Goal: Task Accomplishment & Management: Use online tool/utility

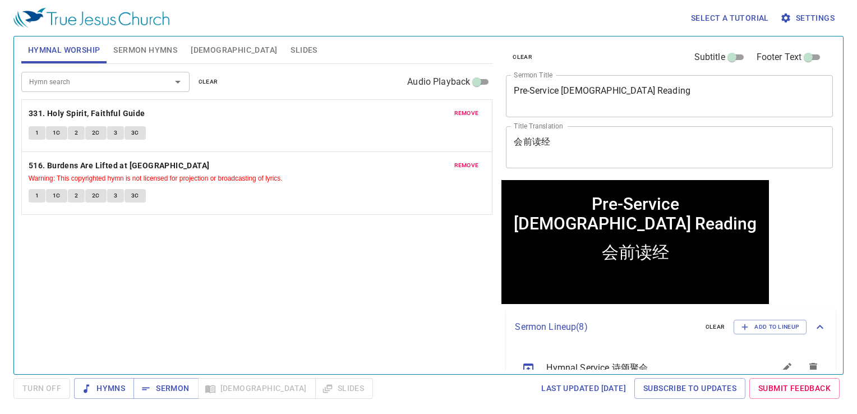
click at [290, 48] on span "Slides" at bounding box center [303, 50] width 26 height 14
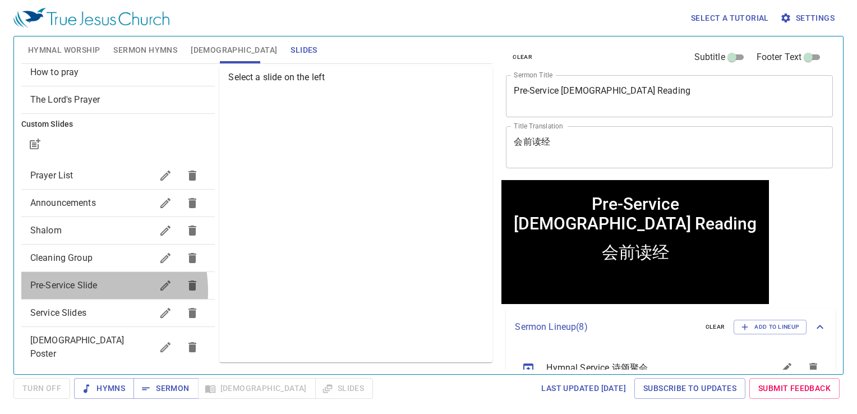
click at [77, 291] on span "Pre-Service Slide" at bounding box center [91, 285] width 122 height 13
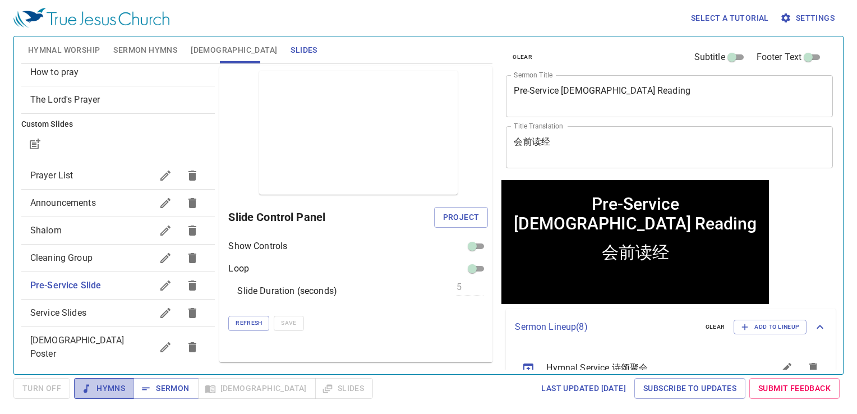
click at [104, 389] on span "Hymns" at bounding box center [104, 388] width 42 height 14
click at [167, 381] on span "Sermon" at bounding box center [165, 388] width 47 height 14
click at [123, 43] on span "Sermon Hymns" at bounding box center [145, 50] width 64 height 14
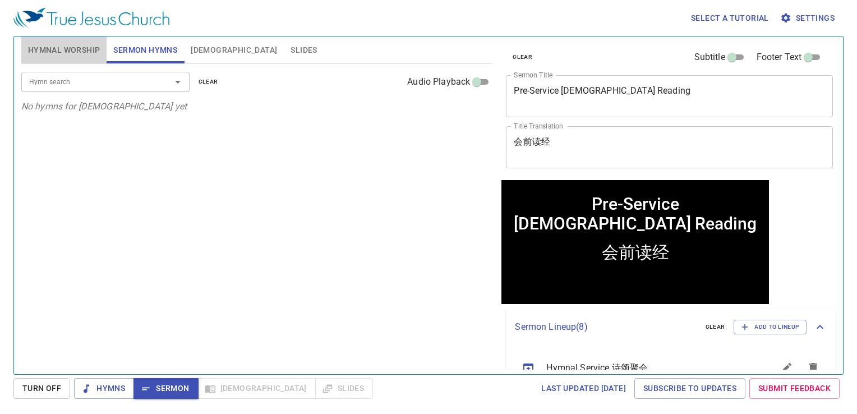
click at [66, 57] on button "Hymnal Worship" at bounding box center [64, 49] width 86 height 27
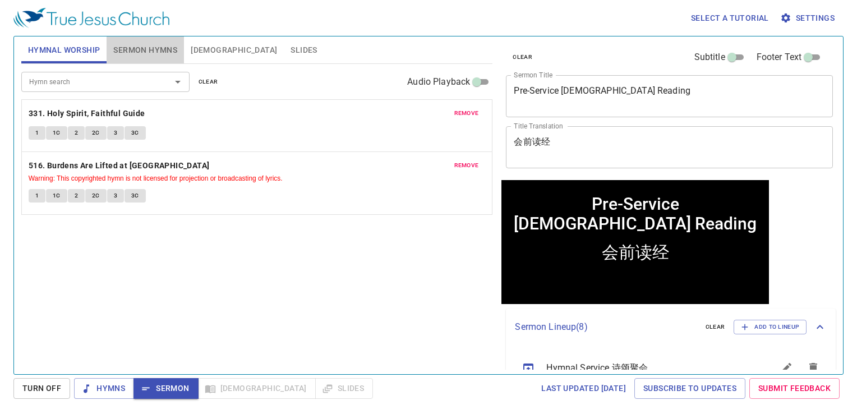
click at [139, 49] on span "Sermon Hymns" at bounding box center [145, 50] width 64 height 14
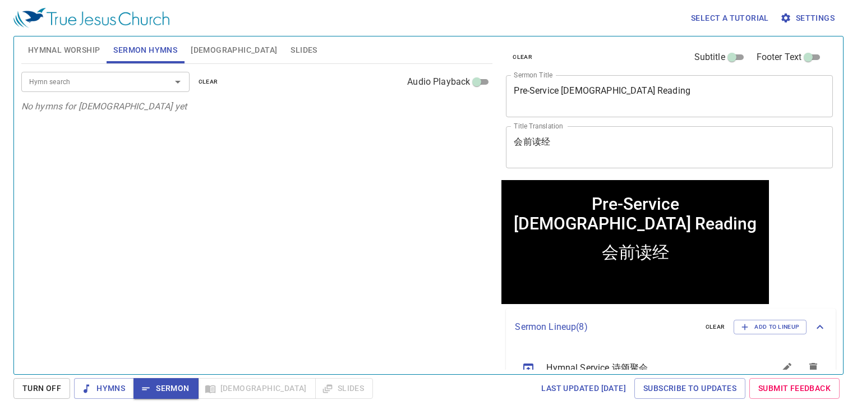
click at [123, 80] on input "Hymn search" at bounding box center [89, 81] width 128 height 13
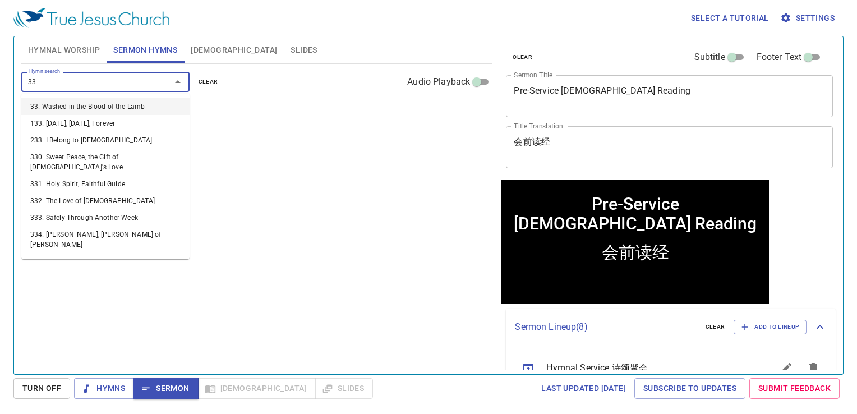
type input "331"
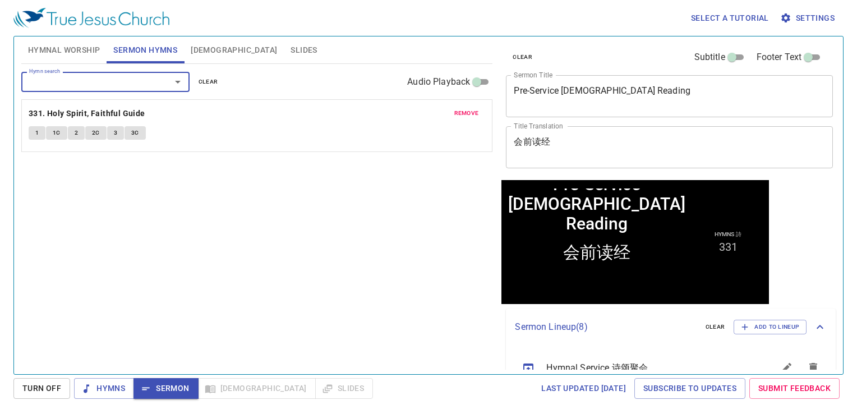
click at [58, 43] on span "Hymnal Worship" at bounding box center [64, 50] width 72 height 14
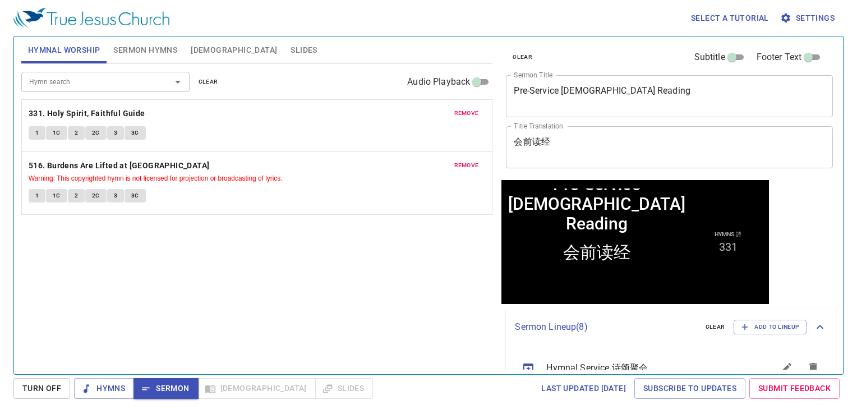
click at [136, 47] on span "Sermon Hymns" at bounding box center [145, 50] width 64 height 14
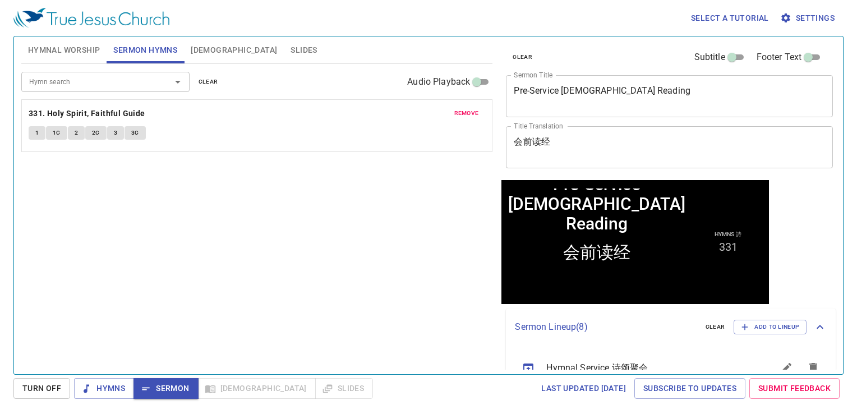
drag, startPoint x: 80, startPoint y: 90, endPoint x: 81, endPoint y: 82, distance: 7.9
click at [81, 82] on div "Hymn search" at bounding box center [105, 82] width 168 height 20
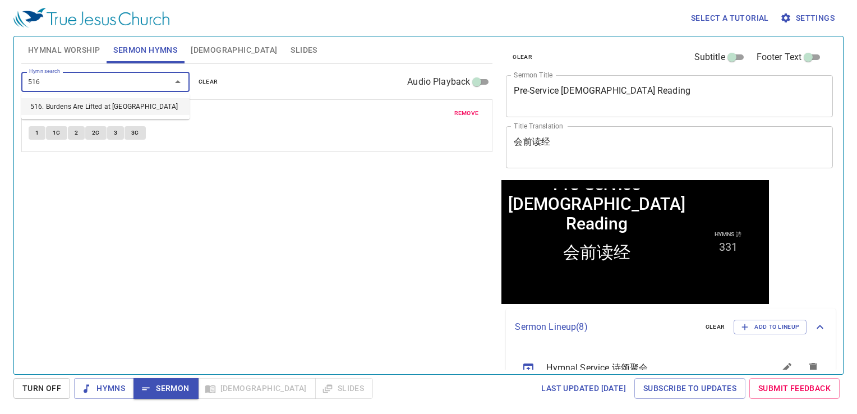
type input "516"
drag, startPoint x: 238, startPoint y: 69, endPoint x: 225, endPoint y: 87, distance: 22.9
click at [237, 71] on div "Hymn search Hymn search clear Audio Playback" at bounding box center [256, 82] width 471 height 36
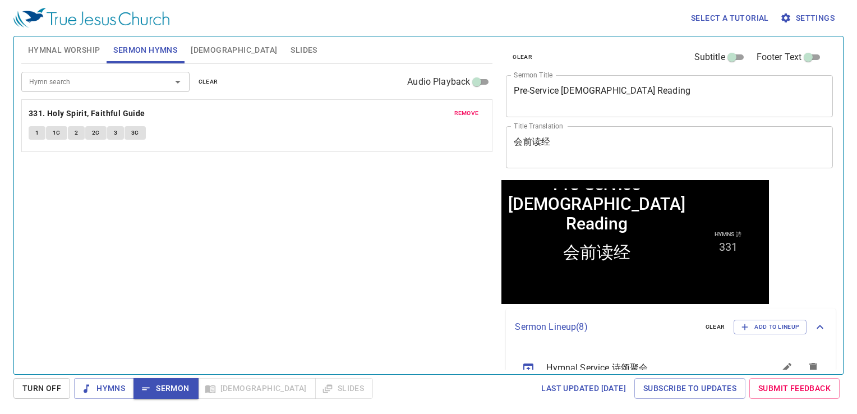
click at [90, 54] on span "Hymnal Worship" at bounding box center [64, 50] width 72 height 14
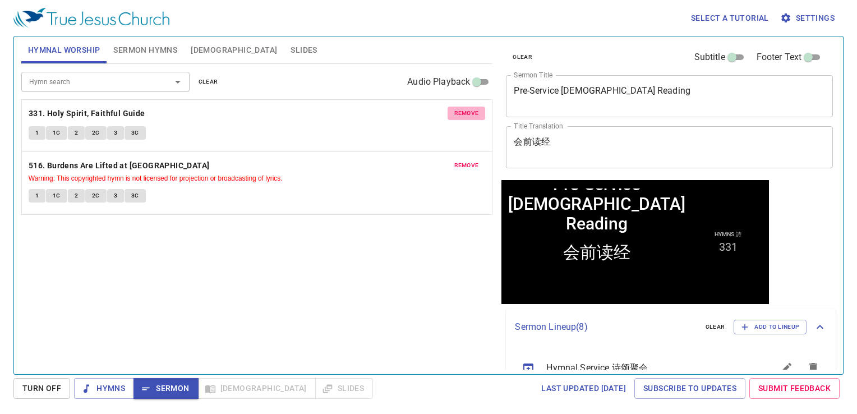
click at [460, 110] on span "remove" at bounding box center [466, 113] width 25 height 10
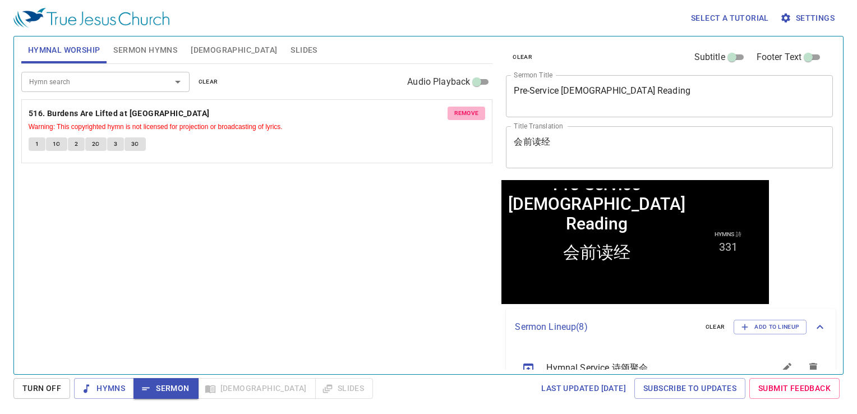
click at [461, 109] on span "remove" at bounding box center [466, 113] width 25 height 10
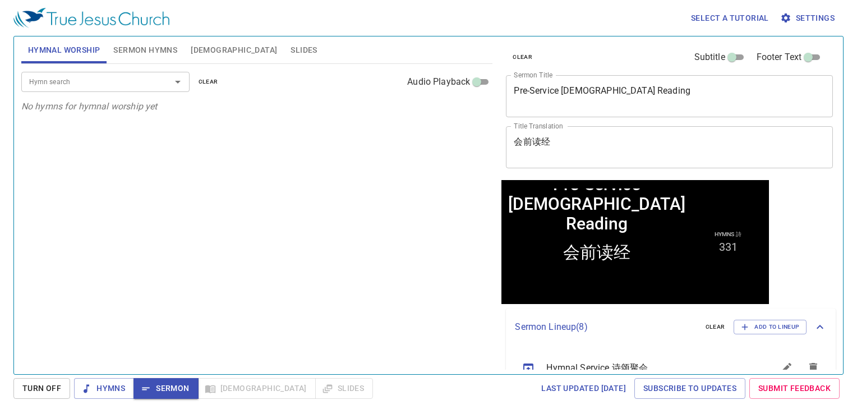
click at [125, 47] on span "Sermon Hymns" at bounding box center [145, 50] width 64 height 14
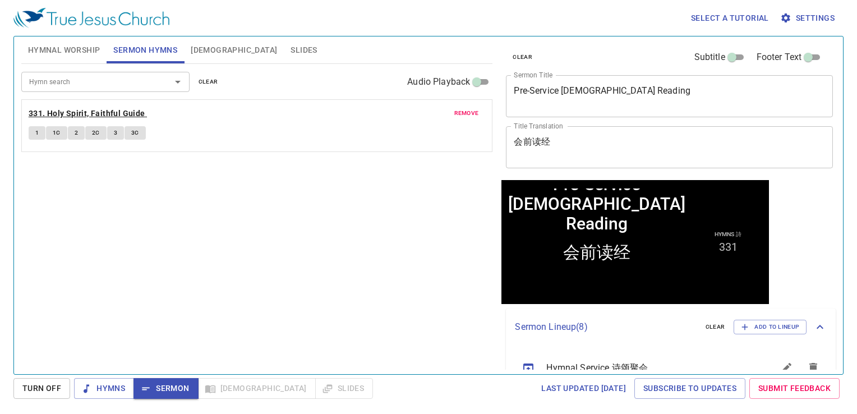
click at [104, 110] on b "331. Holy Spirit, Faithful Guide" at bounding box center [87, 114] width 117 height 14
click at [33, 132] on button "1" at bounding box center [37, 132] width 17 height 13
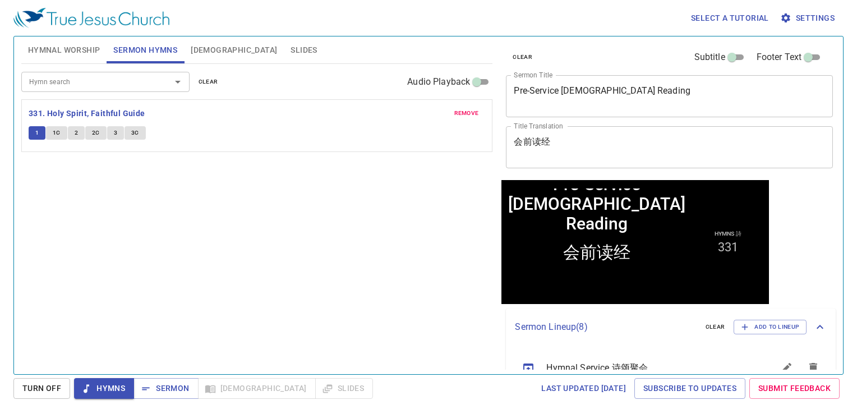
click at [61, 131] on button "1C" at bounding box center [56, 132] width 21 height 13
click at [75, 133] on span "2" at bounding box center [76, 133] width 3 height 10
click at [90, 130] on button "2C" at bounding box center [95, 132] width 21 height 13
click at [114, 135] on span "3" at bounding box center [115, 133] width 3 height 10
click at [138, 137] on button "3C" at bounding box center [134, 132] width 21 height 13
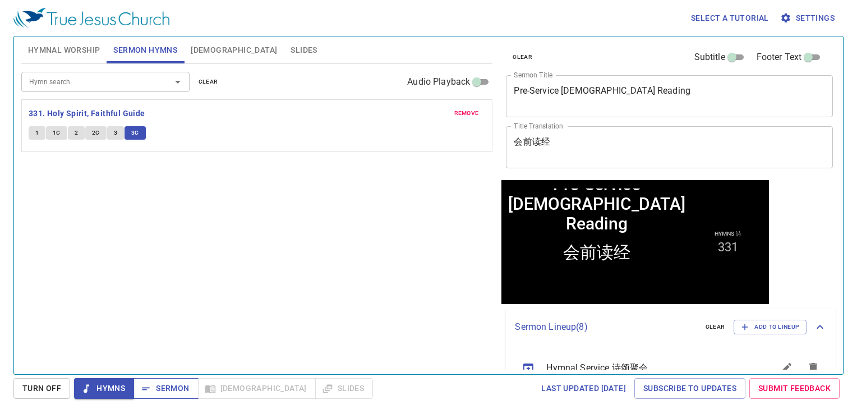
click at [169, 378] on div "Select a tutorial Settings Hymnal Worship Sermon Hymns Bible Slides Hymn search…" at bounding box center [428, 207] width 857 height 414
click at [168, 382] on span "Sermon" at bounding box center [165, 388] width 47 height 14
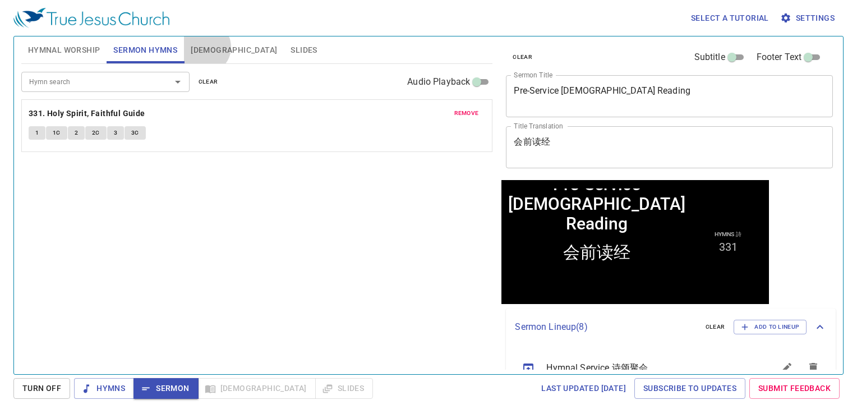
click at [204, 47] on span "[DEMOGRAPHIC_DATA]" at bounding box center [234, 50] width 86 height 14
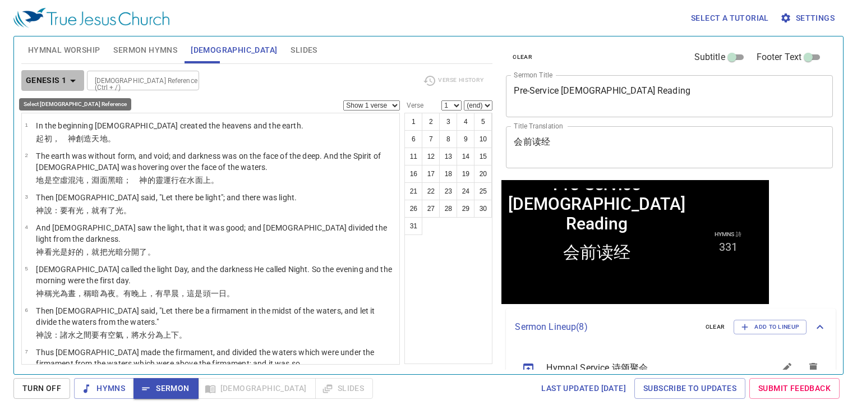
click at [63, 78] on b "Genesis 1" at bounding box center [46, 80] width 41 height 14
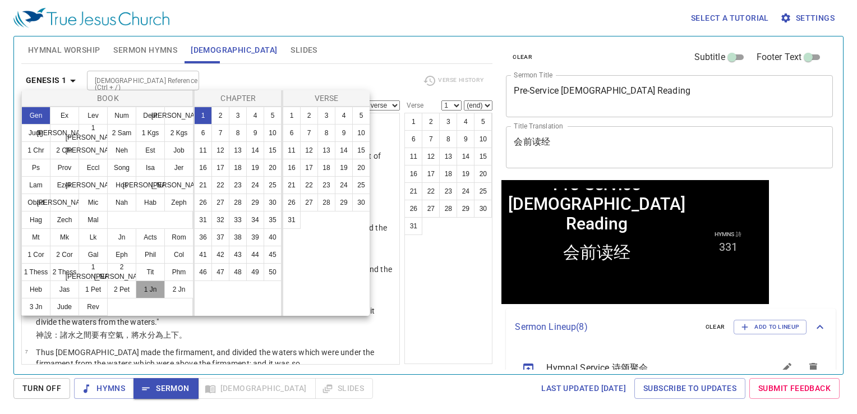
click at [143, 288] on button "1 Jn" at bounding box center [150, 289] width 29 height 18
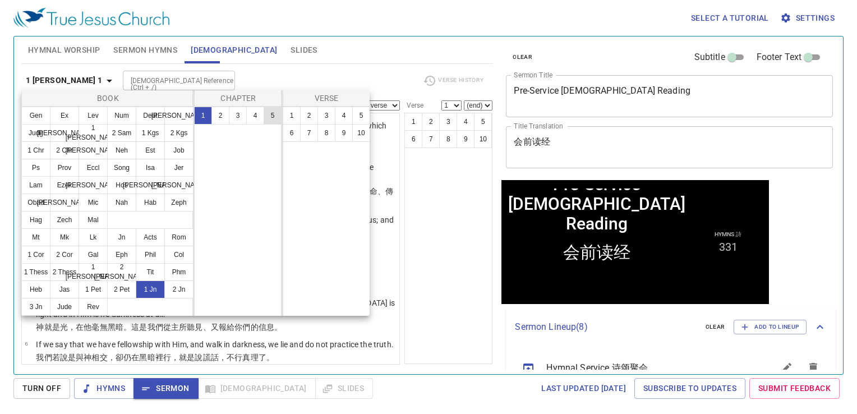
click at [269, 117] on button "5" at bounding box center [272, 116] width 18 height 18
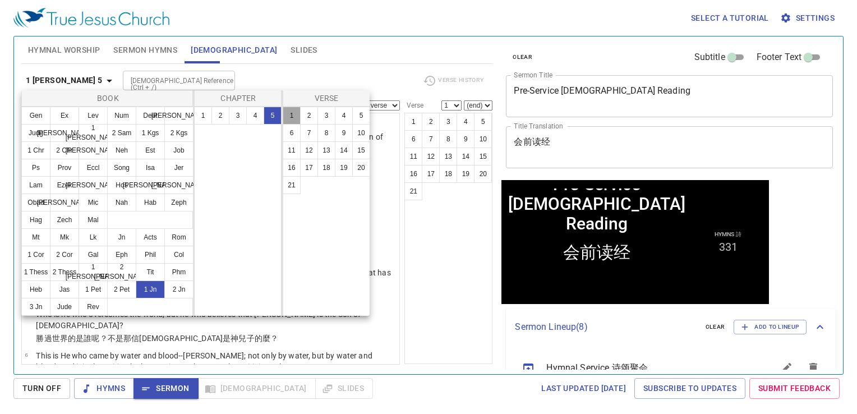
click at [288, 115] on button "1" at bounding box center [292, 116] width 18 height 18
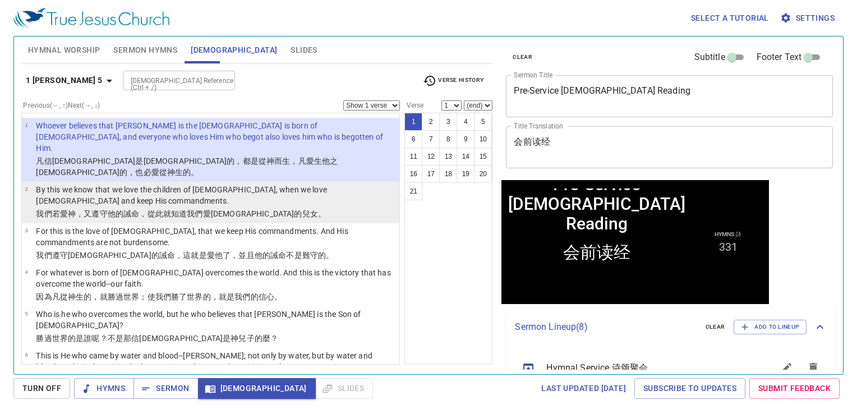
click at [267, 208] on p "我們若愛 神 ，又 遵守 他的 誡命 ，從 此 就知道 我們愛 神的 兒女 。" at bounding box center [216, 213] width 360 height 11
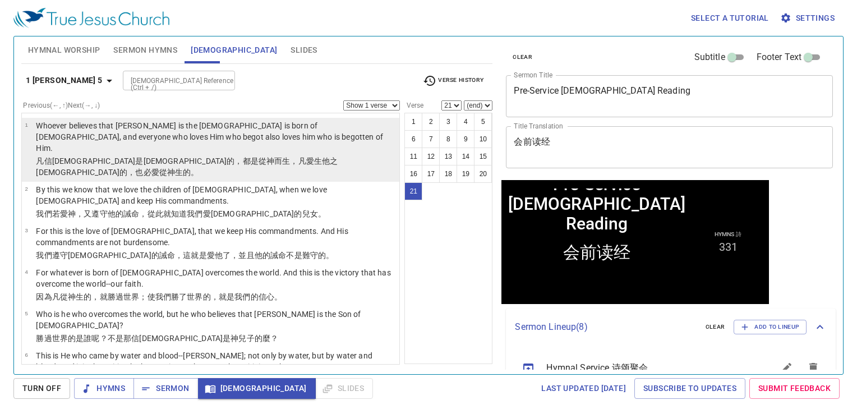
click at [296, 155] on p "凡 信 耶穌 是 基督 的，都是從 神 而生 ，凡 愛 生 他之神 的，也 必愛 從 神生 的。" at bounding box center [216, 166] width 360 height 22
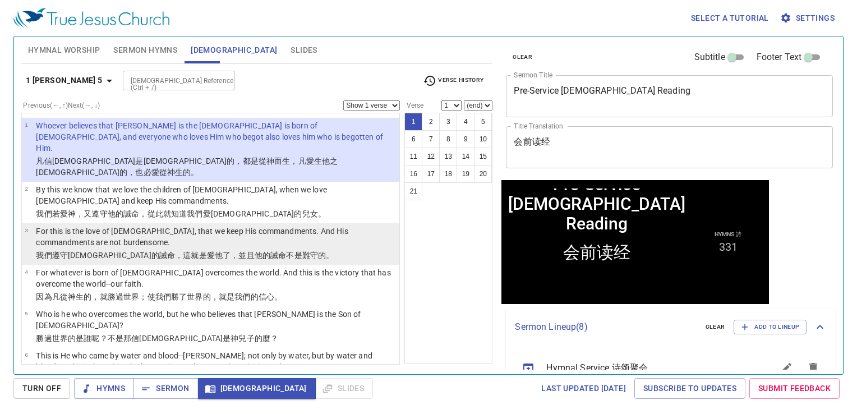
click at [209, 225] on p "For this is the love of God, that we keep His commandments. And His commandment…" at bounding box center [216, 236] width 360 height 22
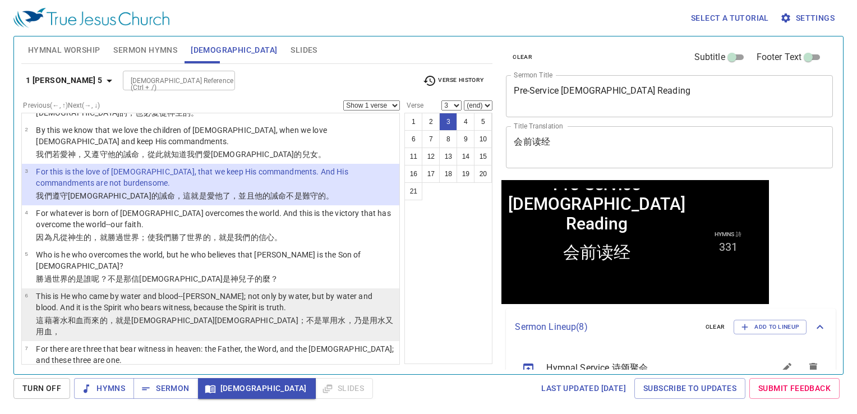
scroll to position [56, 0]
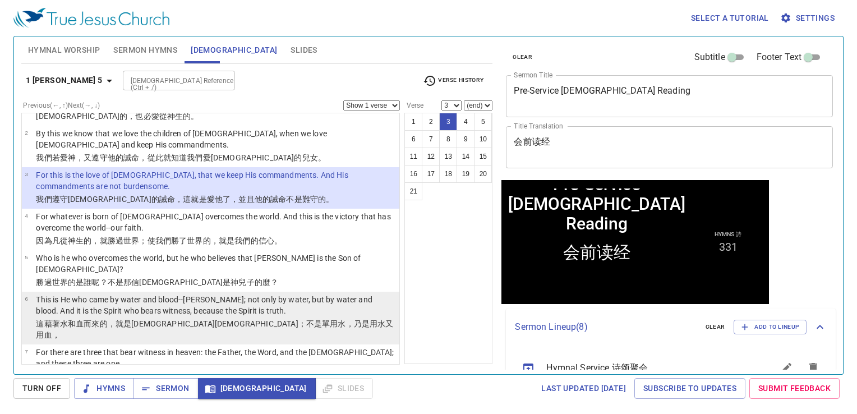
click at [301, 294] on p "This is He who came by water and blood--Jesus Christ; not only by water, but by…" at bounding box center [216, 305] width 360 height 22
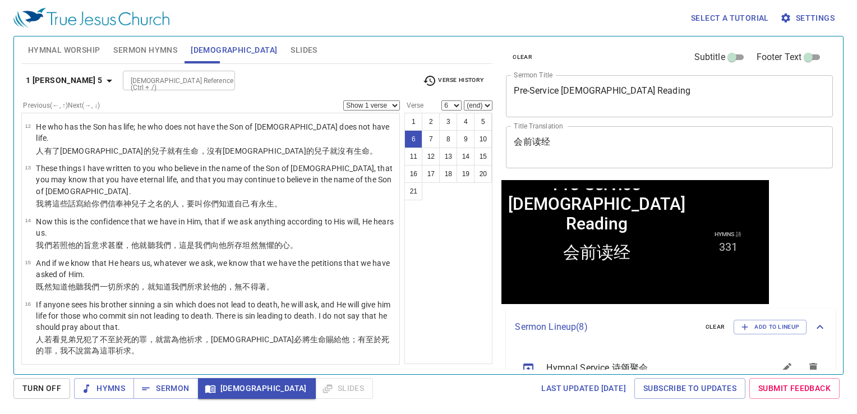
scroll to position [561, 0]
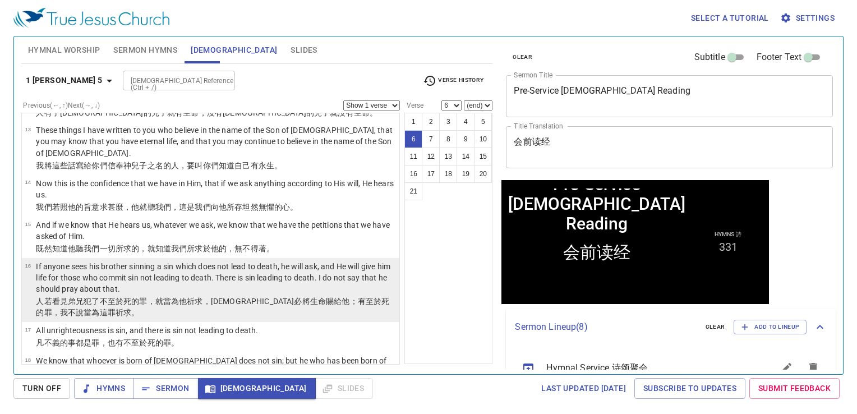
click at [309, 261] on td "If anyone sees his brother sinning a sin which does not lead to death, he will …" at bounding box center [216, 278] width 360 height 35
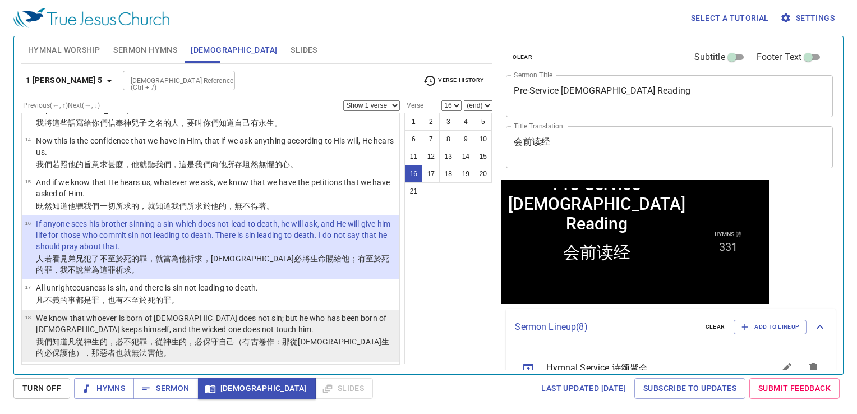
scroll to position [607, 0]
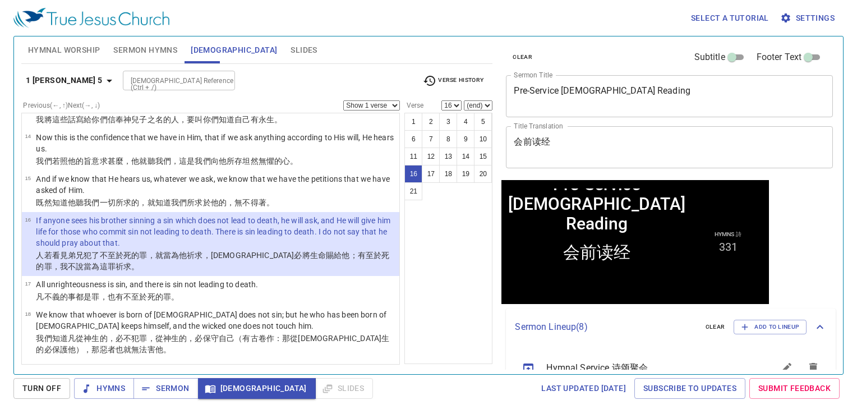
select select "21"
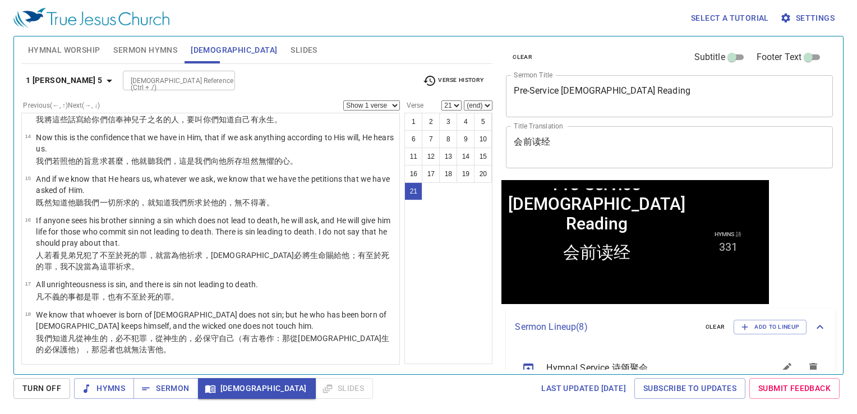
click at [253, 64] on div "Hymnal Worship Sermon Hymns Bible Slides Hymn search Hymn search clear Audio Pl…" at bounding box center [257, 200] width 480 height 337
click at [284, 57] on button "Slides" at bounding box center [304, 49] width 40 height 27
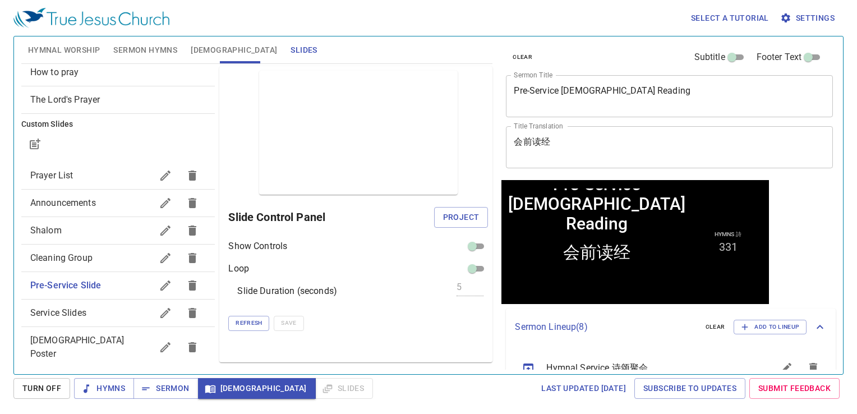
click at [75, 168] on div "Prayer List" at bounding box center [118, 175] width 194 height 27
checkbox input "true"
click at [202, 50] on span "[DEMOGRAPHIC_DATA]" at bounding box center [234, 50] width 86 height 14
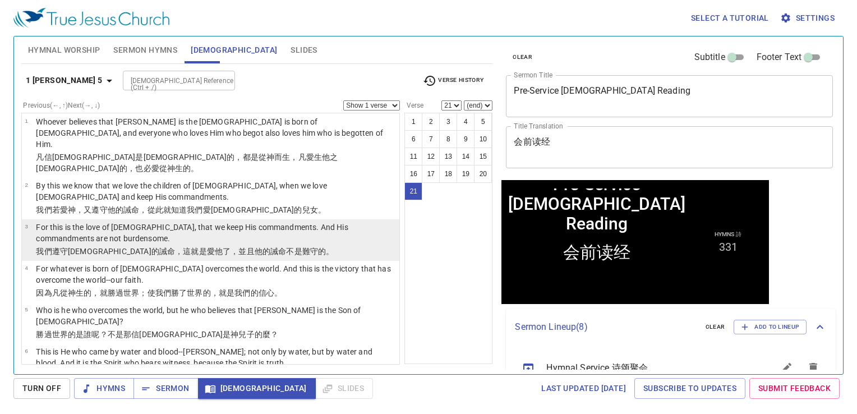
scroll to position [0, 0]
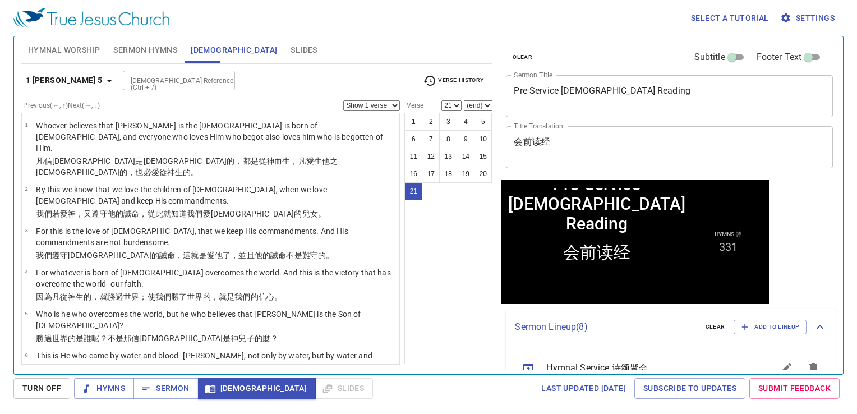
click at [284, 55] on button "Slides" at bounding box center [304, 49] width 40 height 27
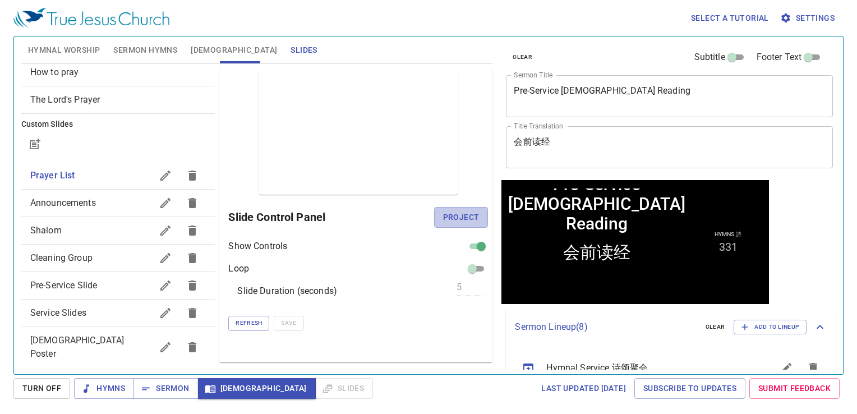
click at [461, 216] on span "Project" at bounding box center [461, 217] width 36 height 14
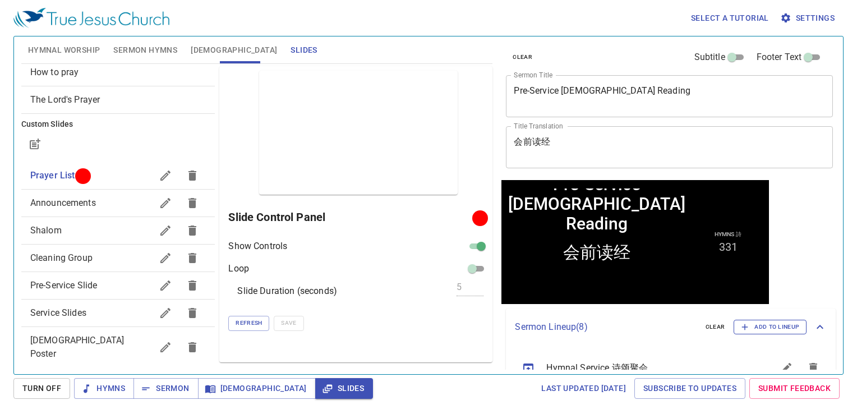
click at [780, 332] on button "Add to Lineup" at bounding box center [769, 327] width 73 height 15
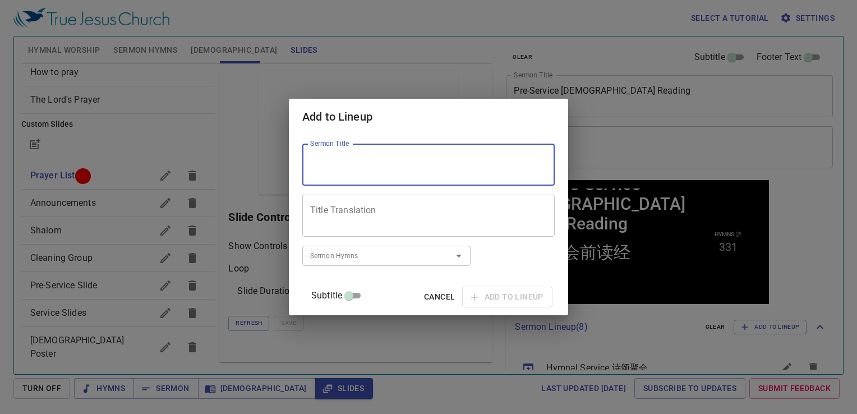
click at [370, 161] on textarea "Sermon Title" at bounding box center [428, 164] width 237 height 21
click at [371, 263] on div "Sermon Hymns" at bounding box center [386, 256] width 168 height 20
type textarea "We are guests in this world"
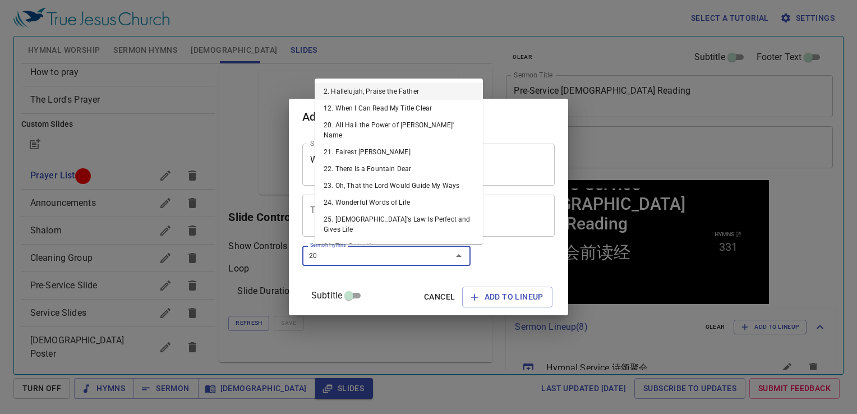
type input "200"
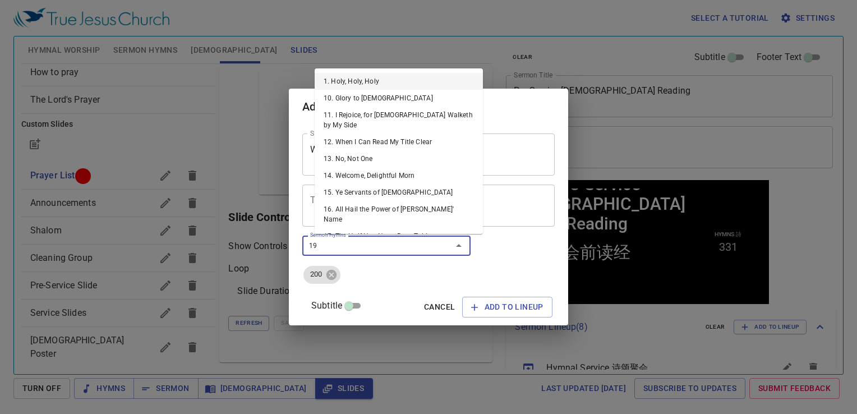
type input "199"
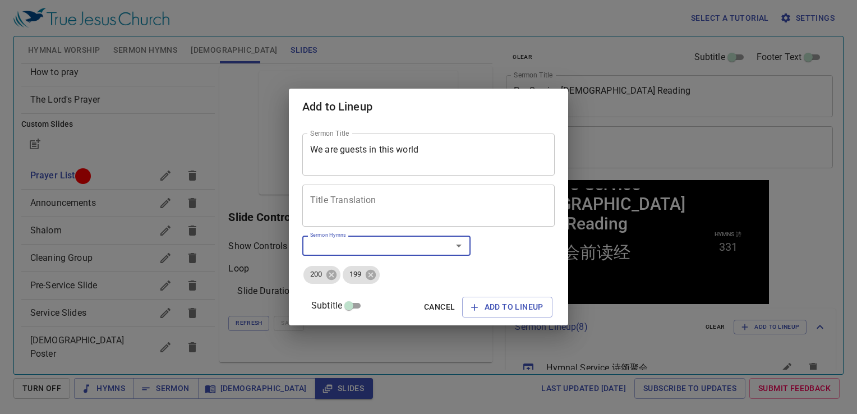
drag, startPoint x: 399, startPoint y: 193, endPoint x: 395, endPoint y: 178, distance: 16.3
click at [395, 178] on div "Sermon Title We are guests in this world Sermon Title Title Translation Title T…" at bounding box center [428, 224] width 252 height 191
click at [393, 226] on div "Title Translation" at bounding box center [428, 205] width 252 height 42
click at [423, 187] on div "Title Translation" at bounding box center [428, 205] width 252 height 42
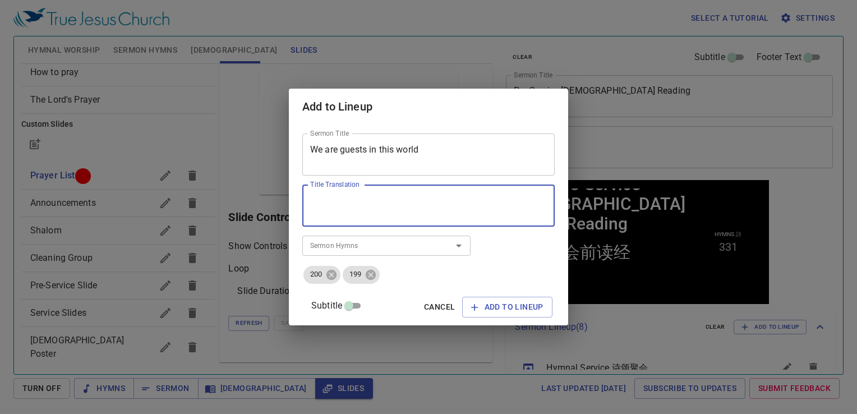
click at [415, 199] on textarea "Title Translation" at bounding box center [428, 205] width 237 height 21
paste textarea "在世本为客旅"
type textarea "在世本为客旅"
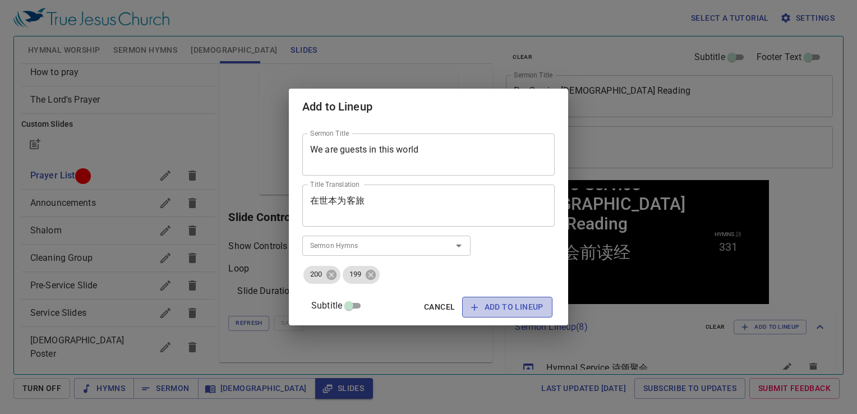
click at [516, 313] on span "Add to Lineup" at bounding box center [507, 307] width 72 height 14
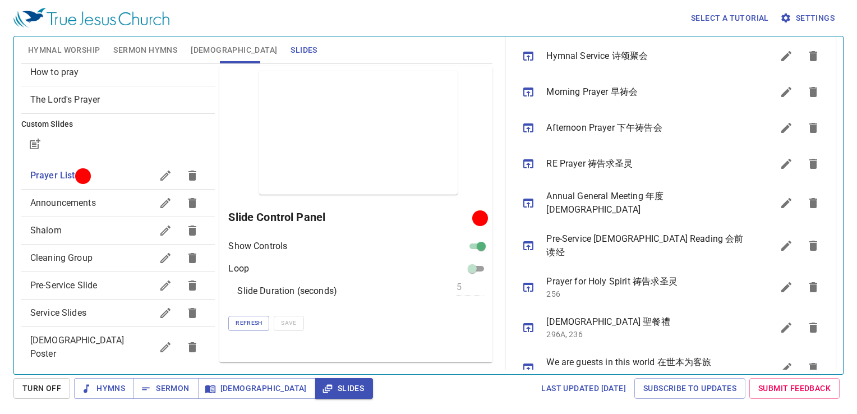
scroll to position [325, 0]
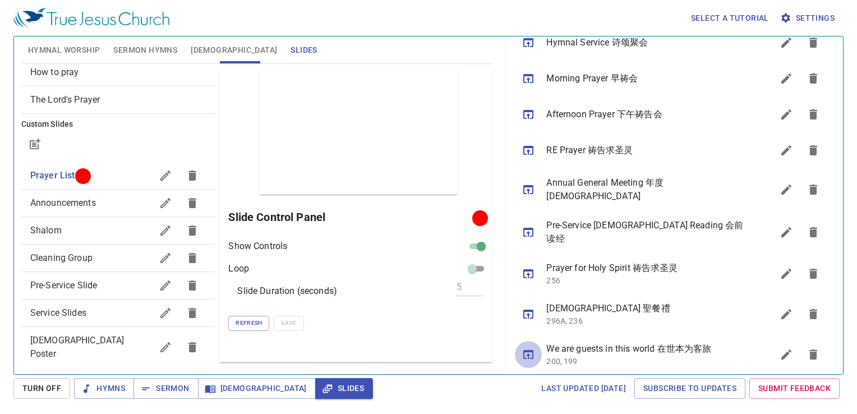
click at [525, 348] on icon "sermon lineup list" at bounding box center [527, 354] width 13 height 13
click at [159, 385] on span "Sermon" at bounding box center [165, 388] width 47 height 14
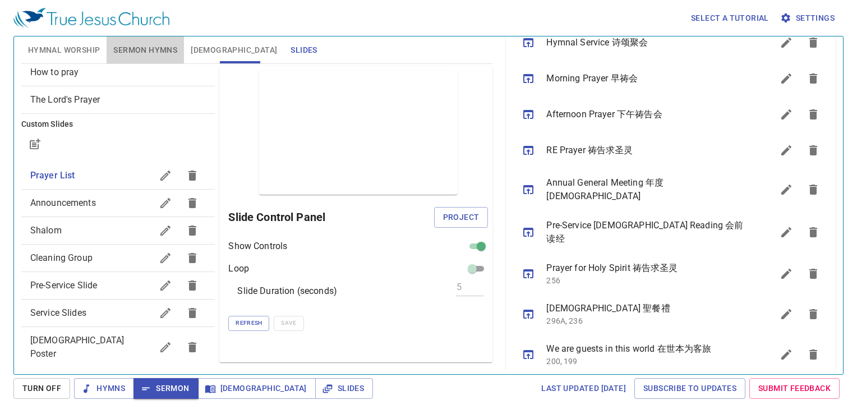
click at [156, 48] on span "Sermon Hymns" at bounding box center [145, 50] width 64 height 14
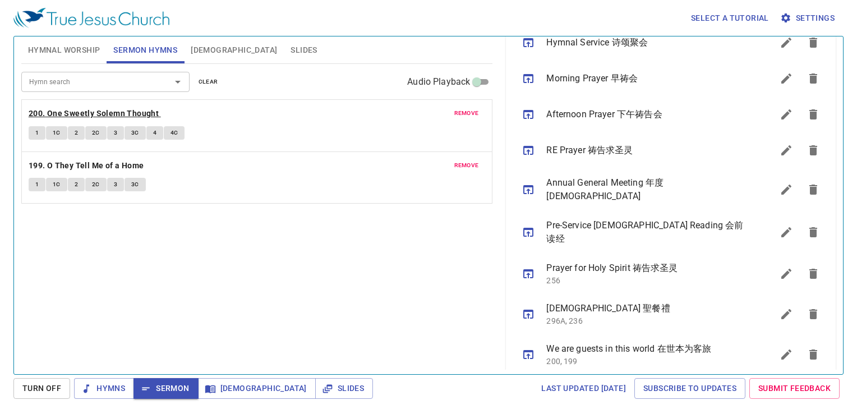
click at [127, 115] on b "200. One Sweetly Solemn Thought" at bounding box center [94, 114] width 130 height 14
click at [59, 52] on span "Hymnal Worship" at bounding box center [64, 50] width 72 height 14
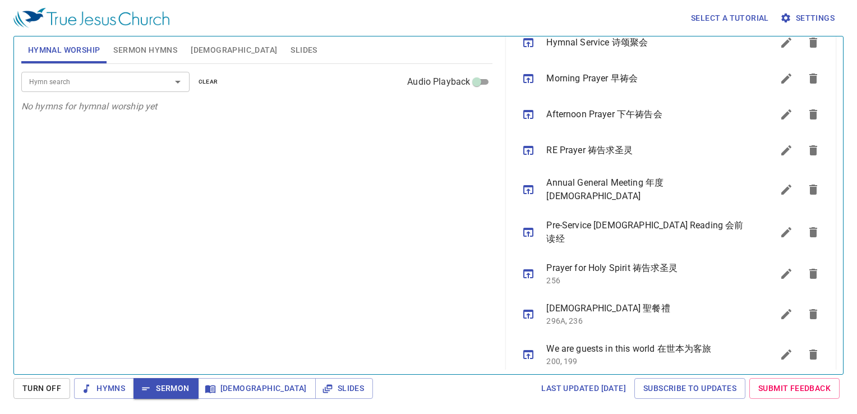
click at [323, 158] on div "Hymn search Hymn search clear Audio Playback No hymns for hymnal worship yet" at bounding box center [256, 214] width 471 height 300
click at [154, 48] on span "Sermon Hymns" at bounding box center [145, 50] width 64 height 14
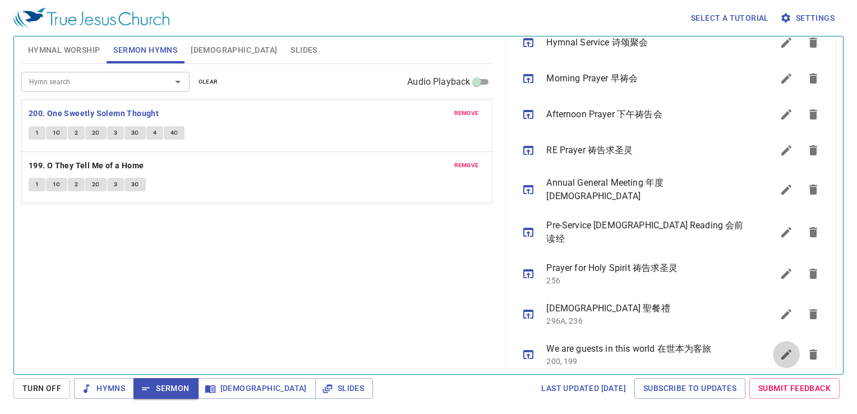
click at [779, 348] on icon "sermon lineup list" at bounding box center [785, 354] width 13 height 13
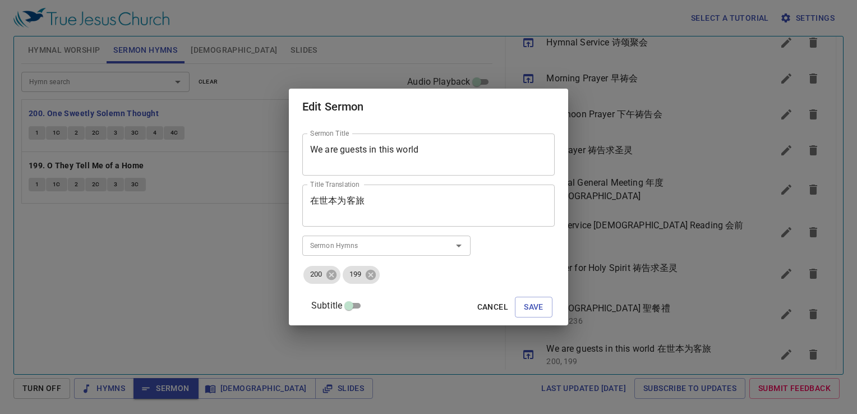
click at [363, 139] on div "We are guests in this world Sermon Title" at bounding box center [428, 154] width 252 height 42
click at [359, 155] on textarea "We are guests in this world" at bounding box center [428, 154] width 237 height 21
click at [359, 151] on textarea "We are guests in this world" at bounding box center [428, 154] width 237 height 21
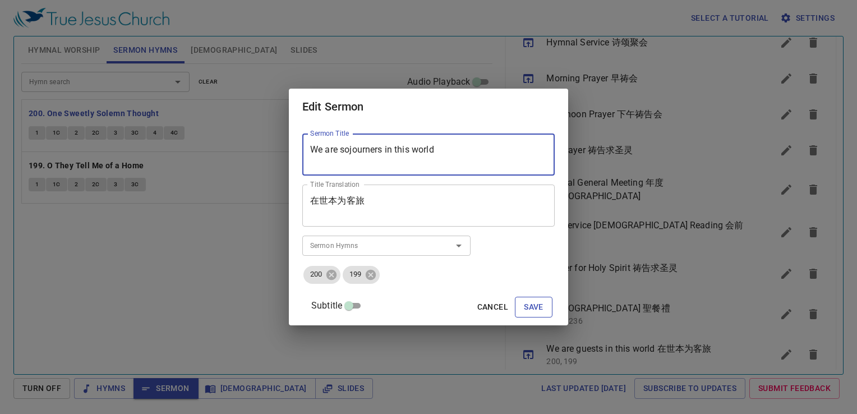
type textarea "We are sojourners in this world"
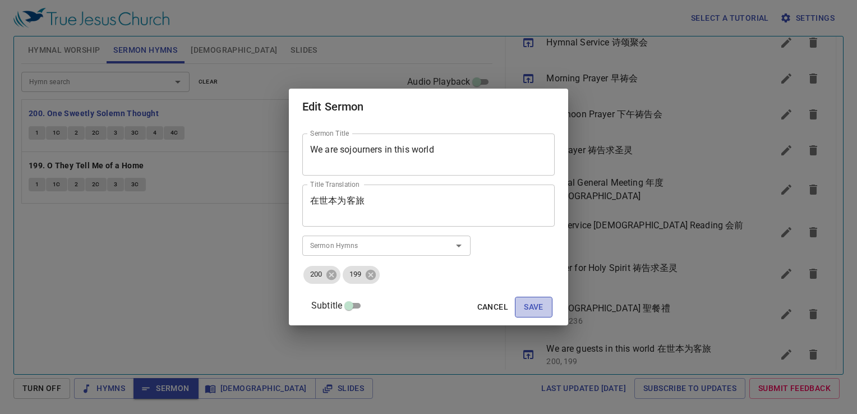
click at [526, 305] on span "Save" at bounding box center [534, 307] width 20 height 14
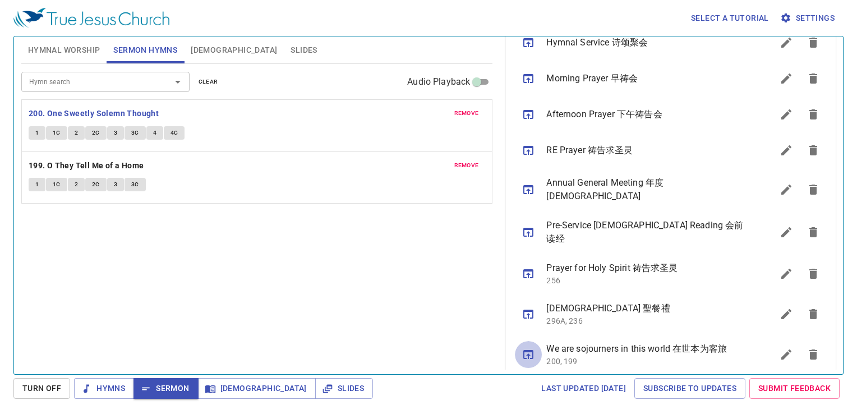
drag, startPoint x: 525, startPoint y: 341, endPoint x: 520, endPoint y: 345, distance: 6.0
click at [521, 344] on ul "Hymnal Service 诗颂聚会 Morning Prayer 早祷会 Afternoon Prayer 下午祷告会 RE Prayer 祷告求圣灵 A…" at bounding box center [671, 199] width 330 height 359
click at [520, 345] on button "sermon lineup list" at bounding box center [528, 354] width 27 height 27
drag, startPoint x: 213, startPoint y: 382, endPoint x: 170, endPoint y: 397, distance: 45.0
click at [213, 383] on icon "button" at bounding box center [210, 388] width 11 height 11
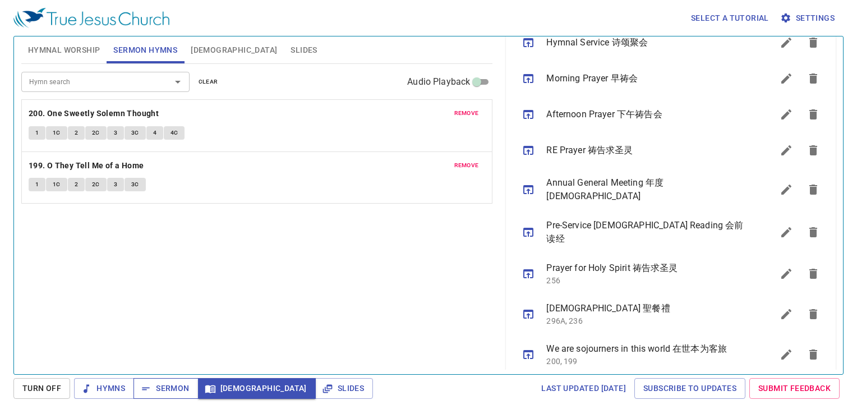
click at [165, 397] on button "Sermon" at bounding box center [165, 388] width 64 height 21
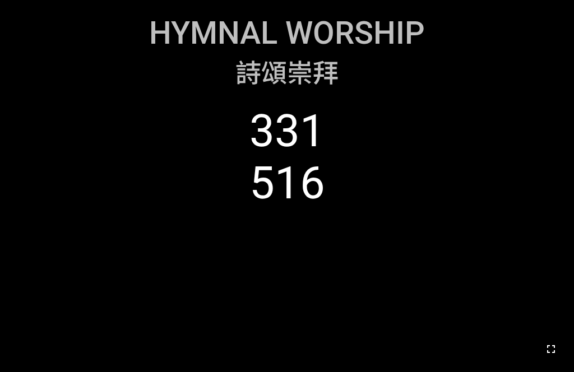
click at [448, 348] on icon "button" at bounding box center [550, 349] width 13 height 13
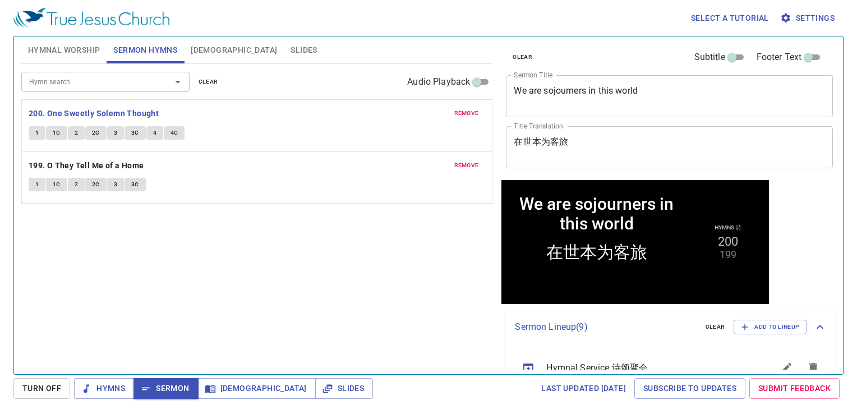
scroll to position [325, 0]
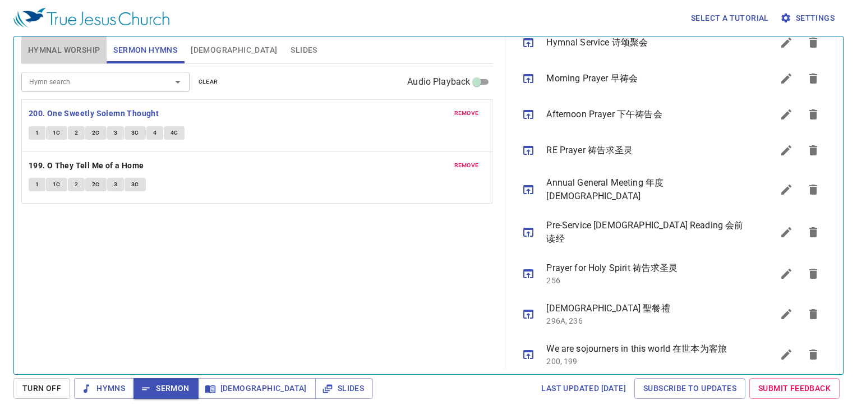
click at [64, 48] on span "Hymnal Worship" at bounding box center [64, 50] width 72 height 14
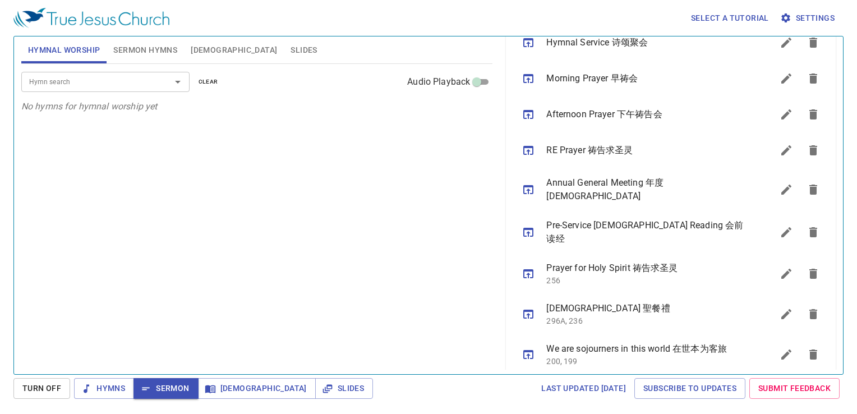
click at [361, 192] on div "Hymn search Hymn search clear Audio Playback No hymns for hymnal worship yet" at bounding box center [256, 214] width 471 height 300
click at [148, 91] on div "Hymn search" at bounding box center [105, 82] width 168 height 20
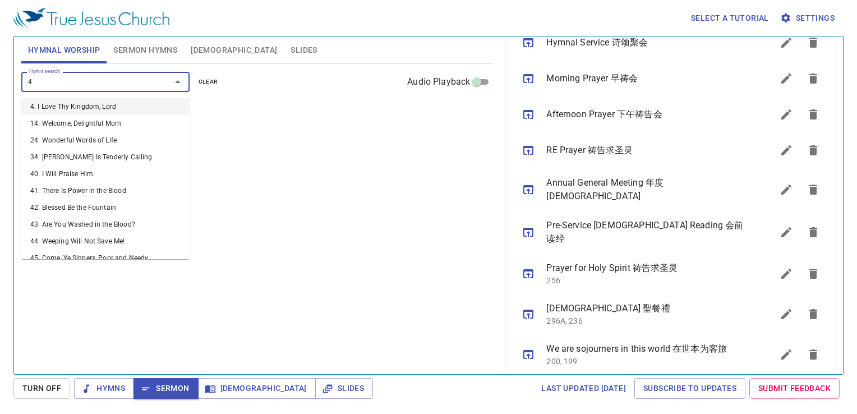
type input "46"
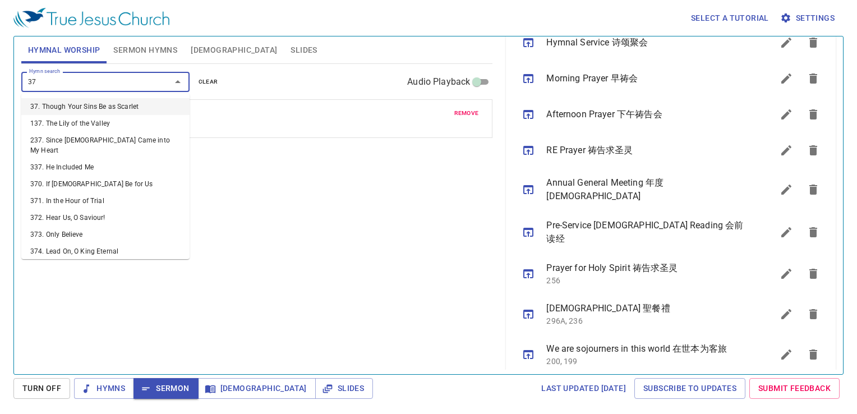
type input "377"
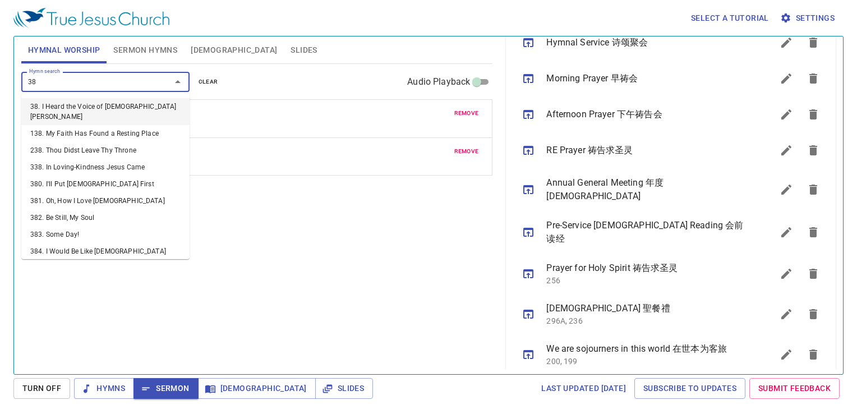
type input "388"
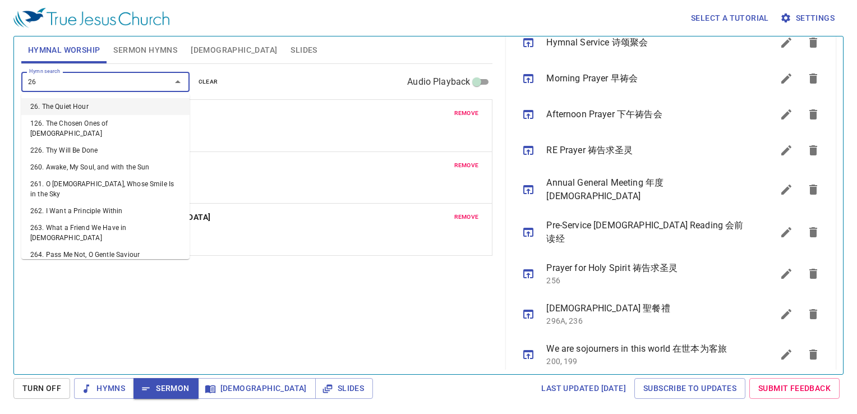
type input "263"
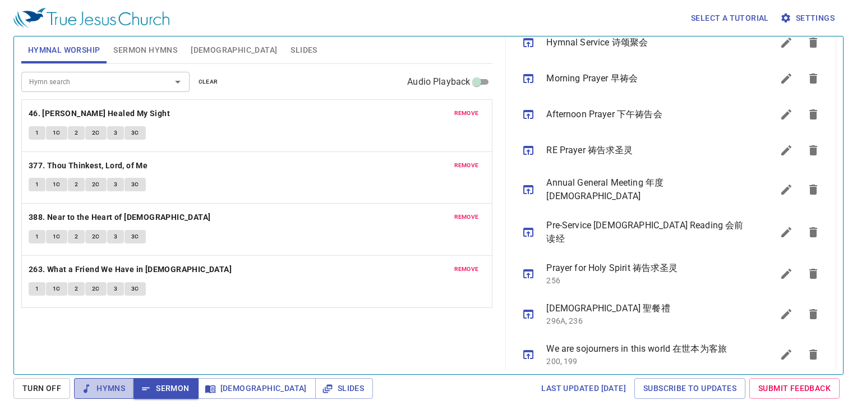
click at [109, 396] on button "Hymns" at bounding box center [104, 388] width 60 height 21
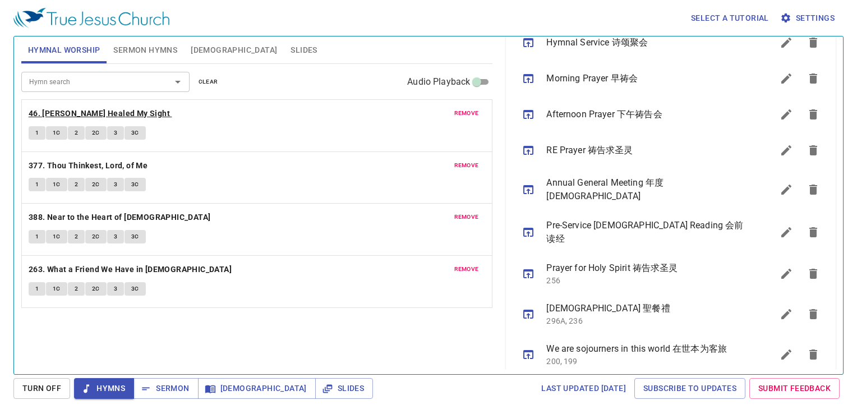
click at [133, 110] on b "46. [PERSON_NAME] Healed My Sight" at bounding box center [99, 114] width 141 height 14
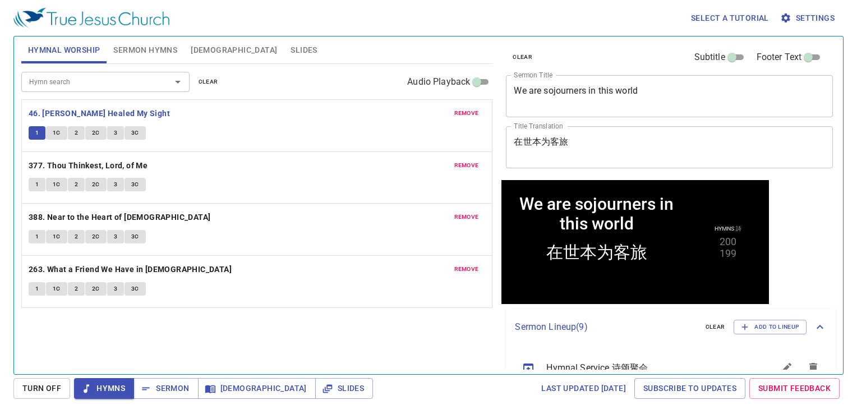
scroll to position [325, 0]
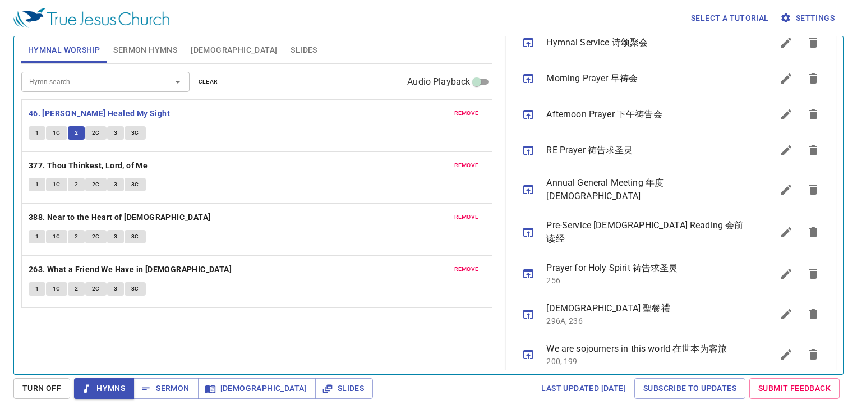
drag, startPoint x: 260, startPoint y: 331, endPoint x: 242, endPoint y: 331, distance: 17.9
click at [256, 332] on div "Hymn search Hymn search clear Audio Playback remove 46. Jesus Christ Healed My …" at bounding box center [256, 214] width 471 height 300
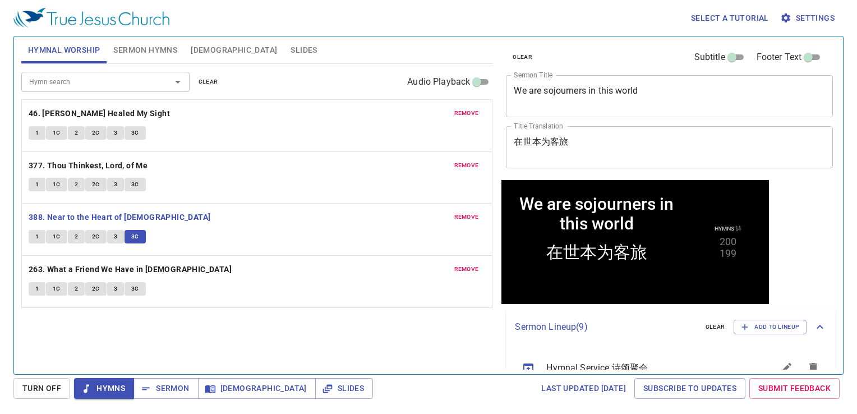
scroll to position [325, 0]
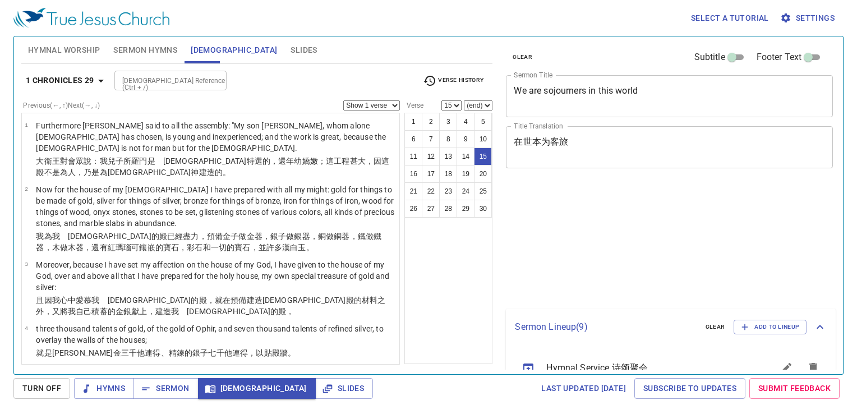
select select "15"
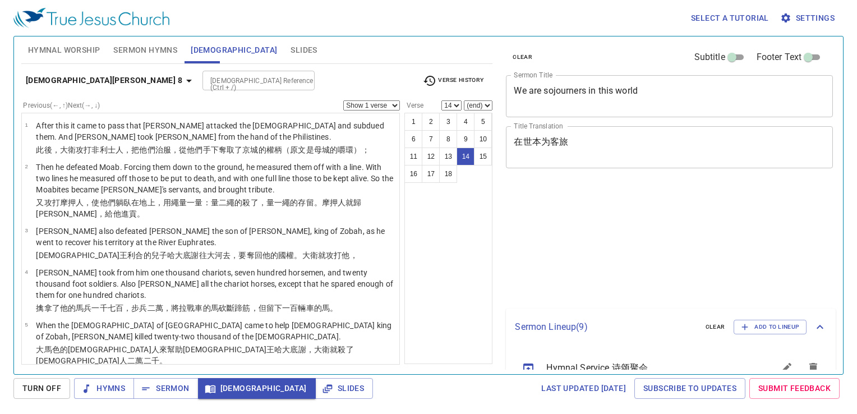
select select "14"
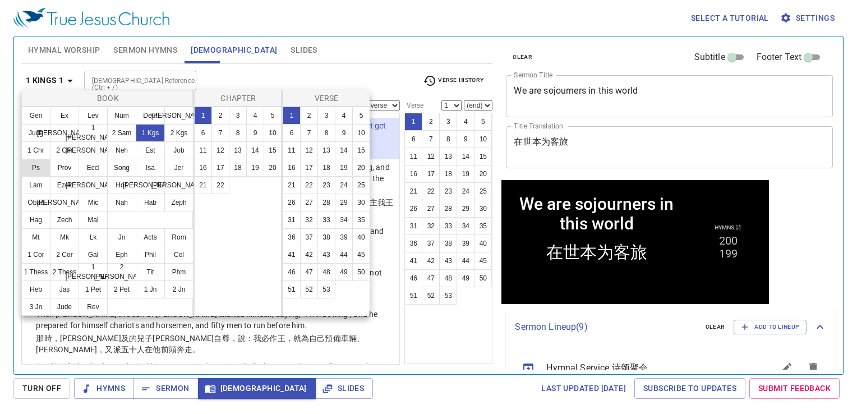
click at [36, 168] on button "Ps" at bounding box center [35, 168] width 29 height 18
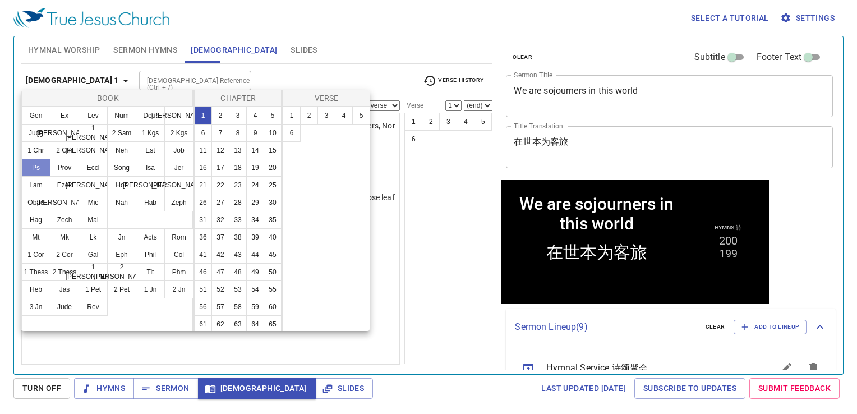
scroll to position [325, 0]
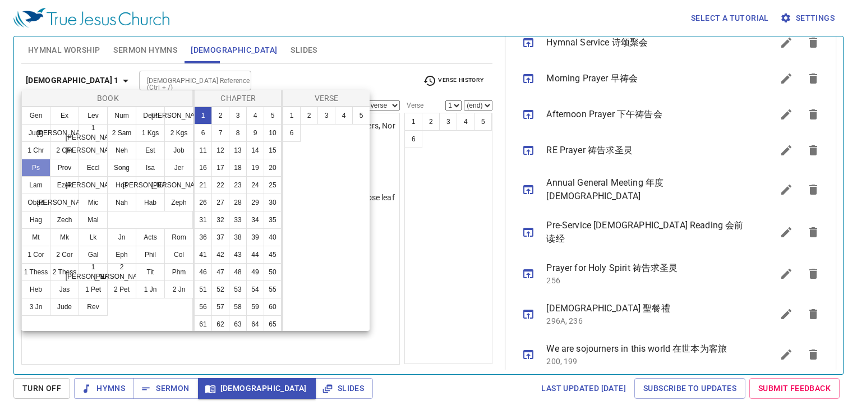
click at [38, 167] on button "Ps" at bounding box center [35, 168] width 29 height 18
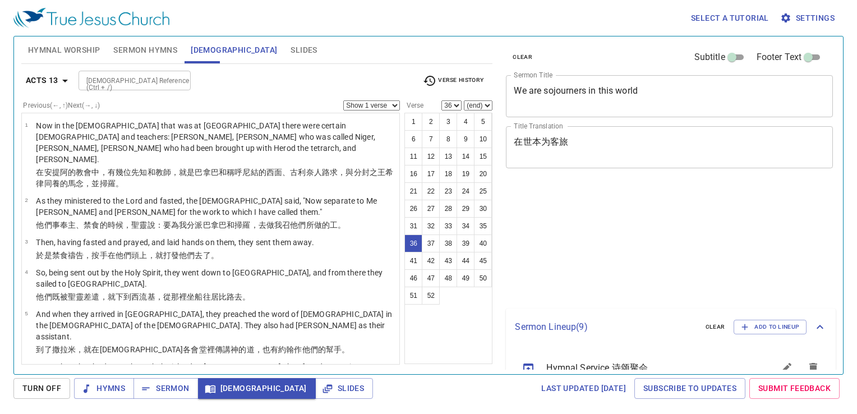
select select "36"
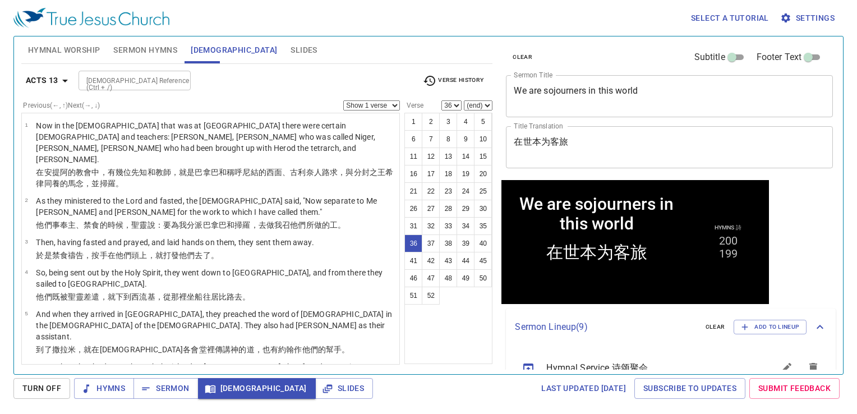
scroll to position [325, 0]
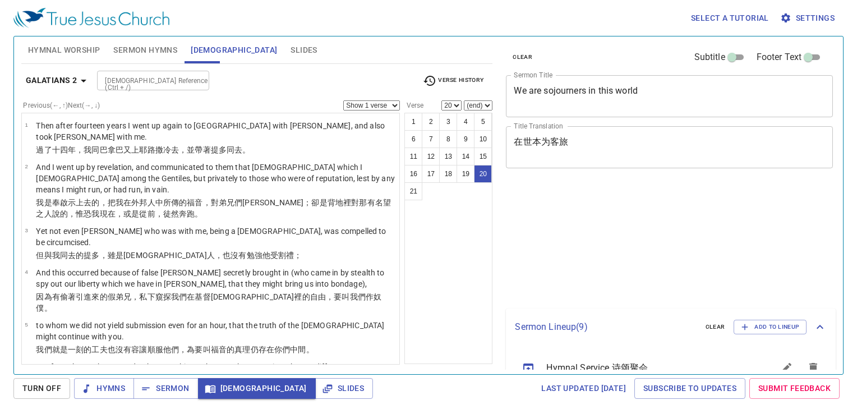
select select "20"
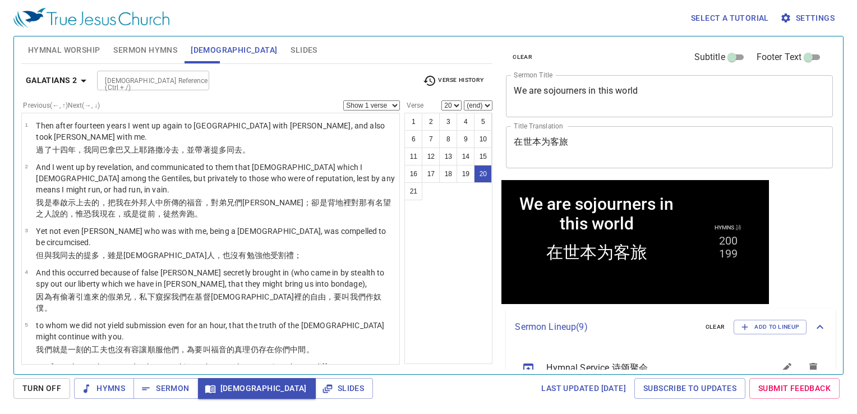
scroll to position [325, 0]
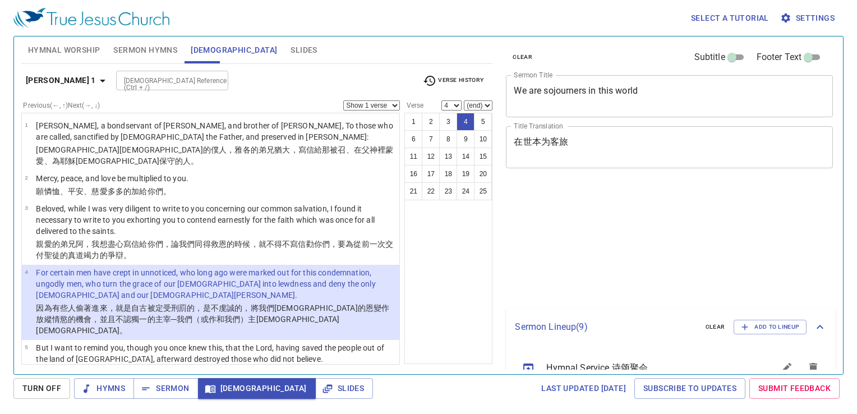
select select "4"
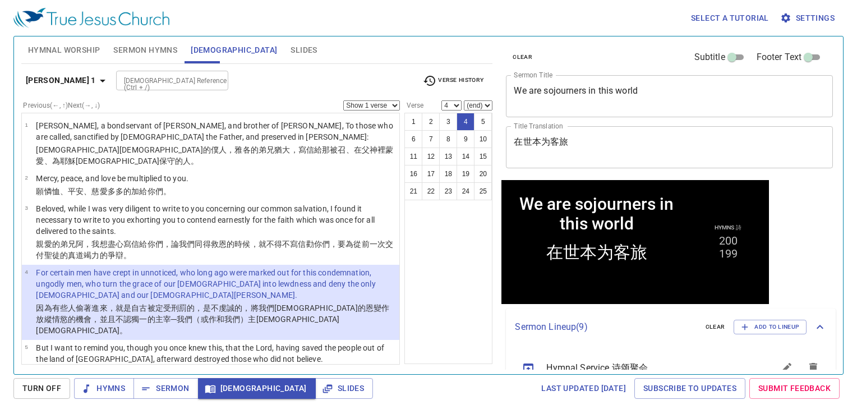
scroll to position [325, 0]
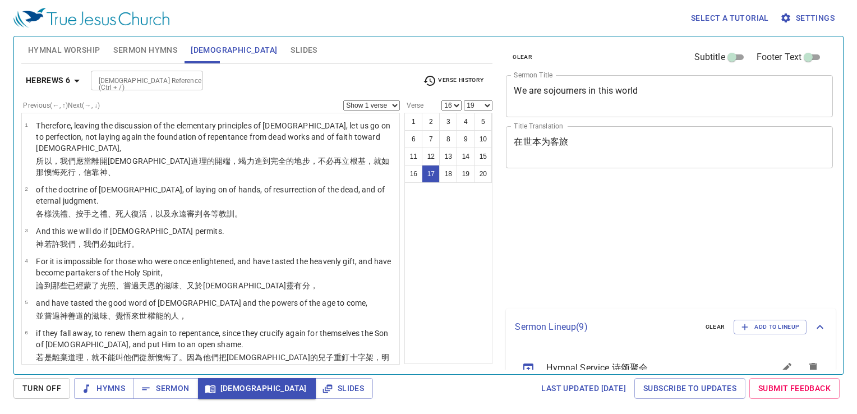
select select "16"
select select "19"
select select "2"
select select "16"
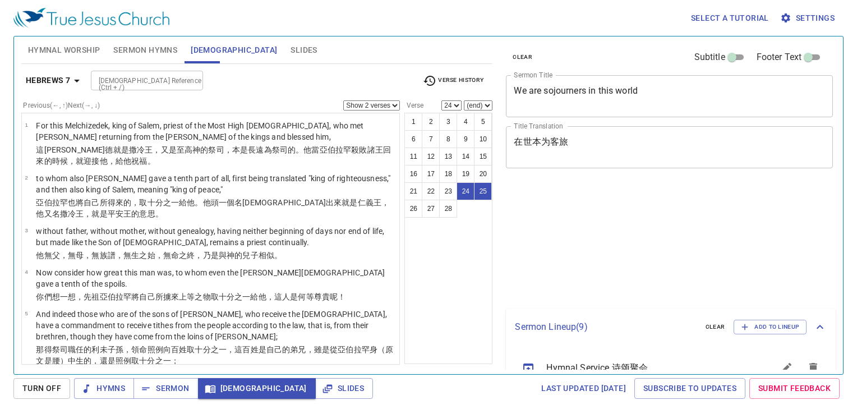
select select "2"
select select "24"
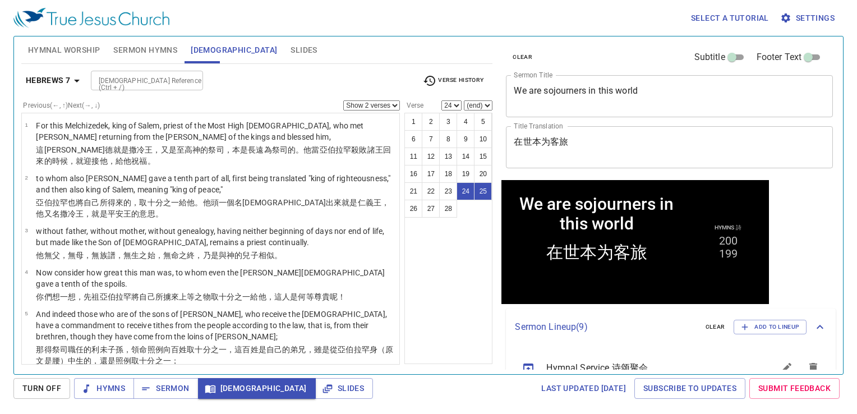
scroll to position [325, 0]
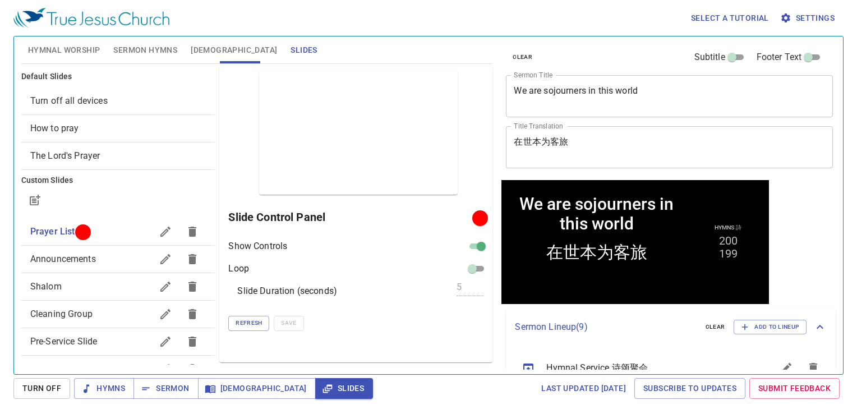
scroll to position [325, 0]
